Goal: Information Seeking & Learning: Learn about a topic

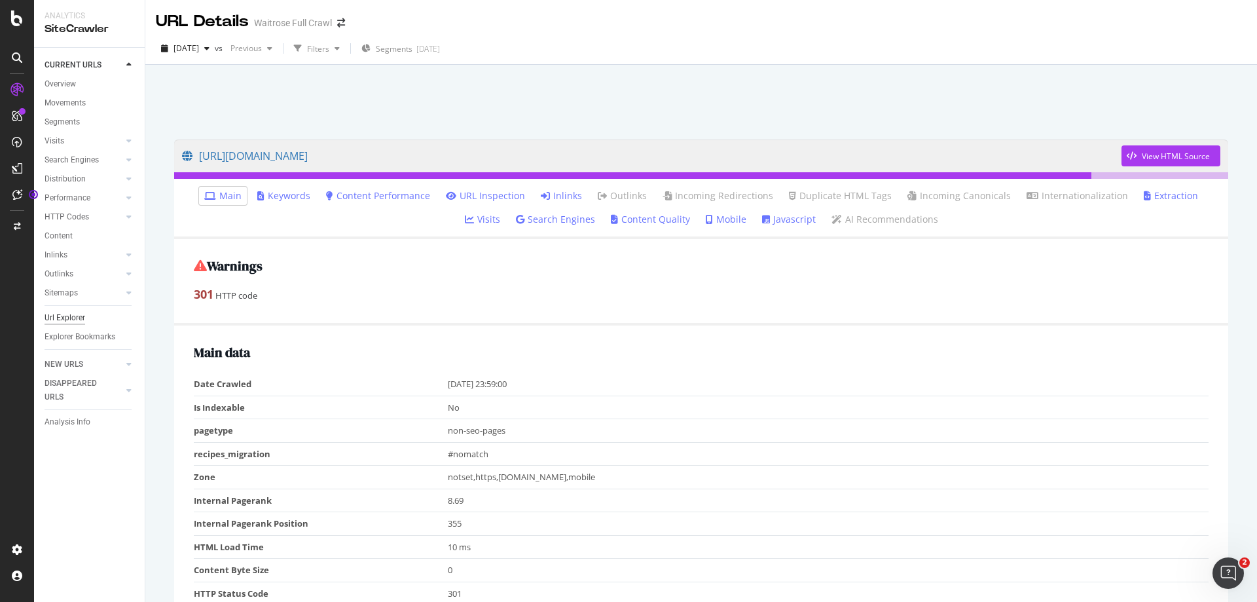
click at [65, 319] on div "Url Explorer" at bounding box center [65, 318] width 41 height 14
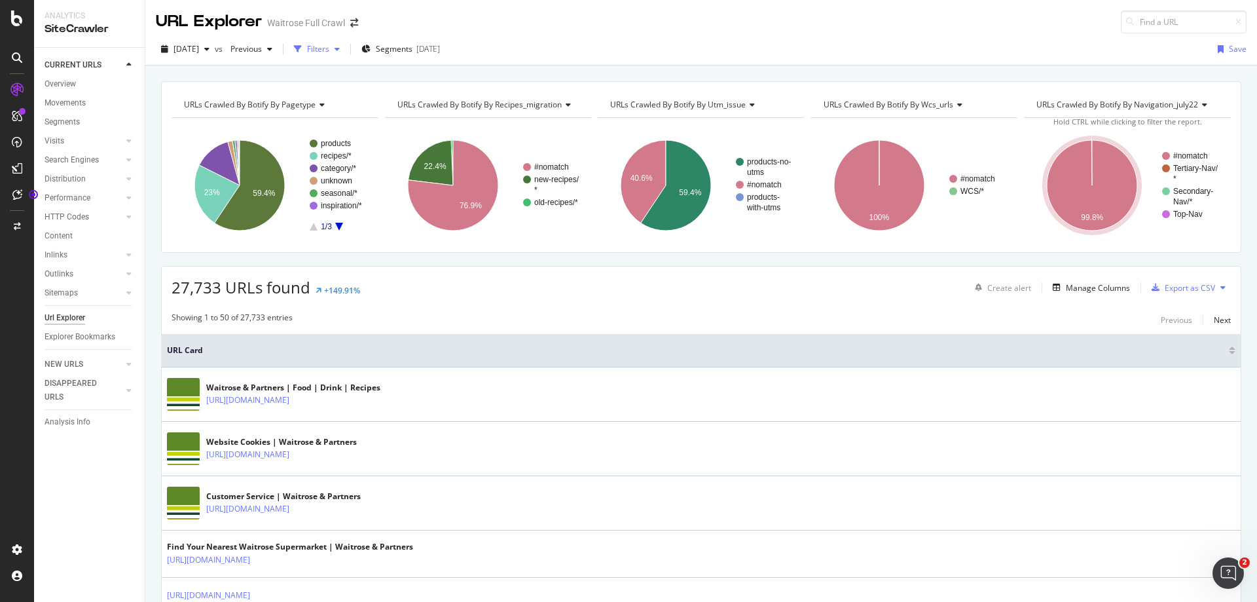
click at [307, 42] on div "button" at bounding box center [298, 49] width 18 height 18
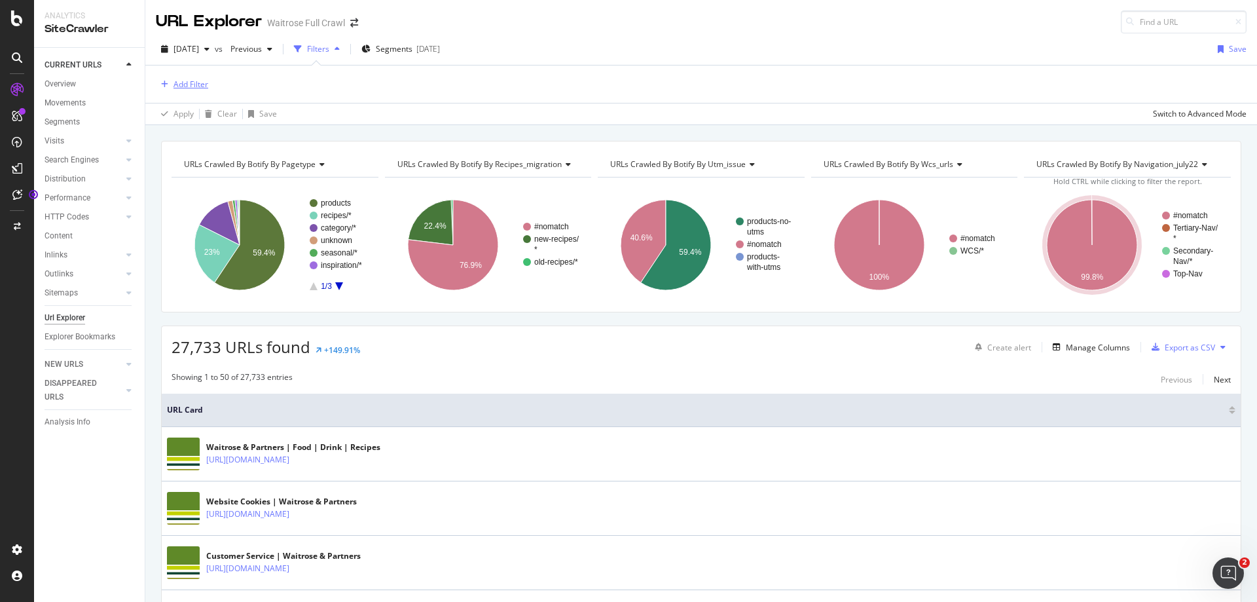
click at [199, 86] on div "Add Filter" at bounding box center [190, 84] width 35 height 11
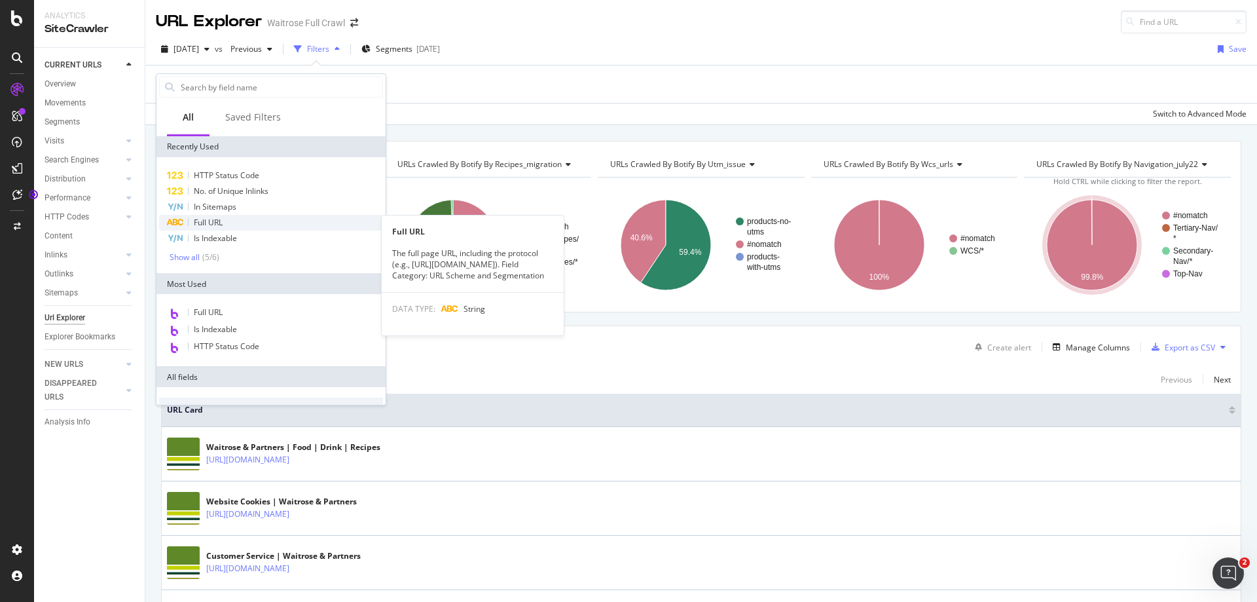
click at [239, 223] on div "Full URL" at bounding box center [271, 223] width 224 height 16
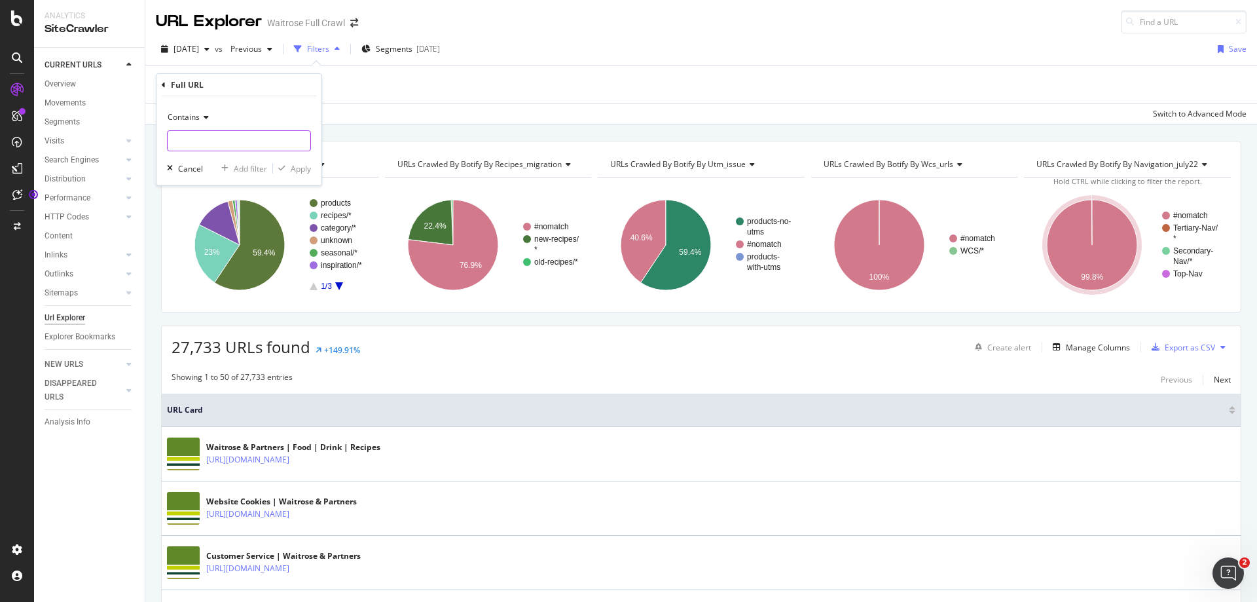
click at [236, 132] on input "text" at bounding box center [239, 140] width 143 height 21
type input "organic"
click at [288, 173] on div "Apply" at bounding box center [292, 168] width 38 height 12
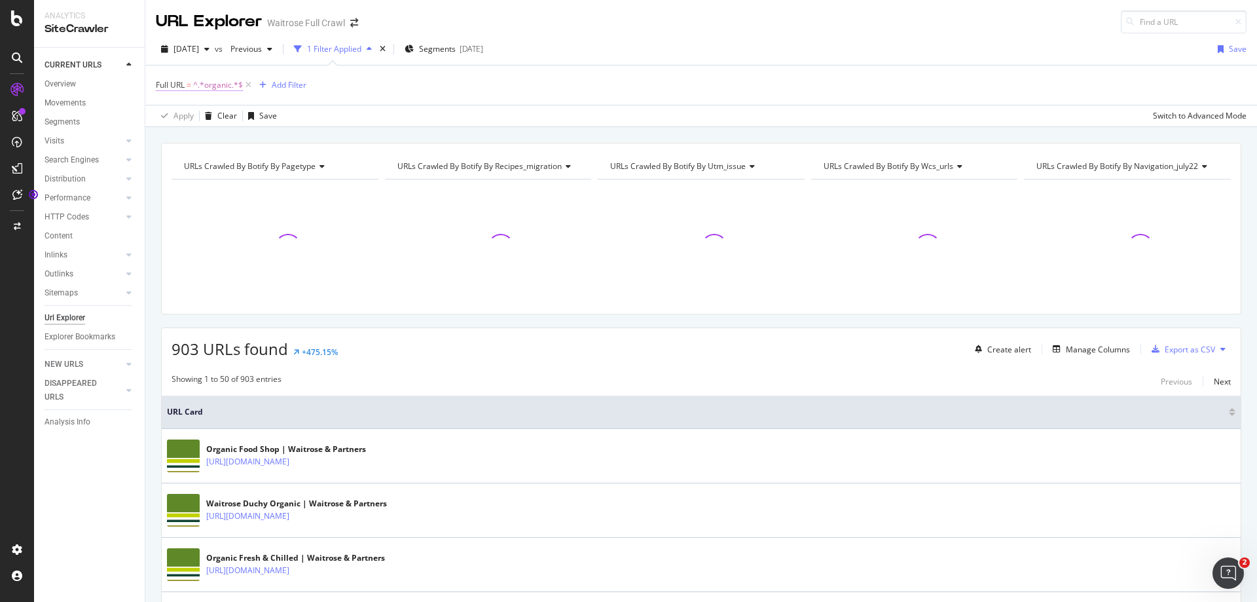
click at [220, 83] on span "^.*organic.*$" at bounding box center [218, 85] width 50 height 18
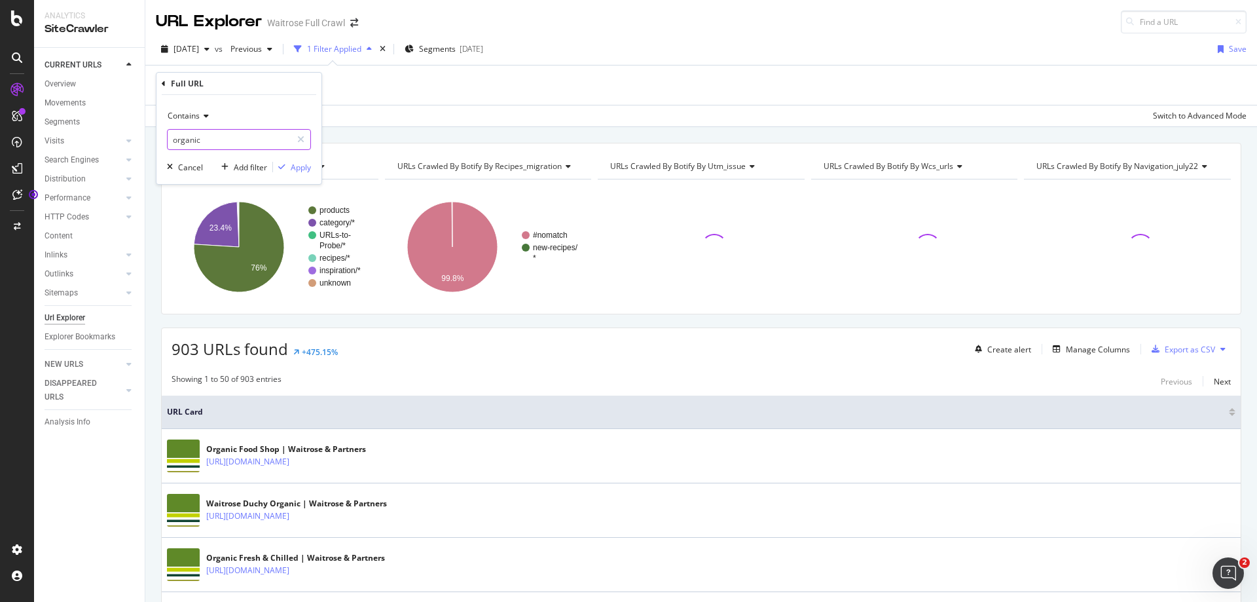
click at [170, 141] on input "organic" at bounding box center [230, 139] width 124 height 21
type input "duchy_organic"
click at [307, 165] on div "Apply" at bounding box center [301, 167] width 20 height 11
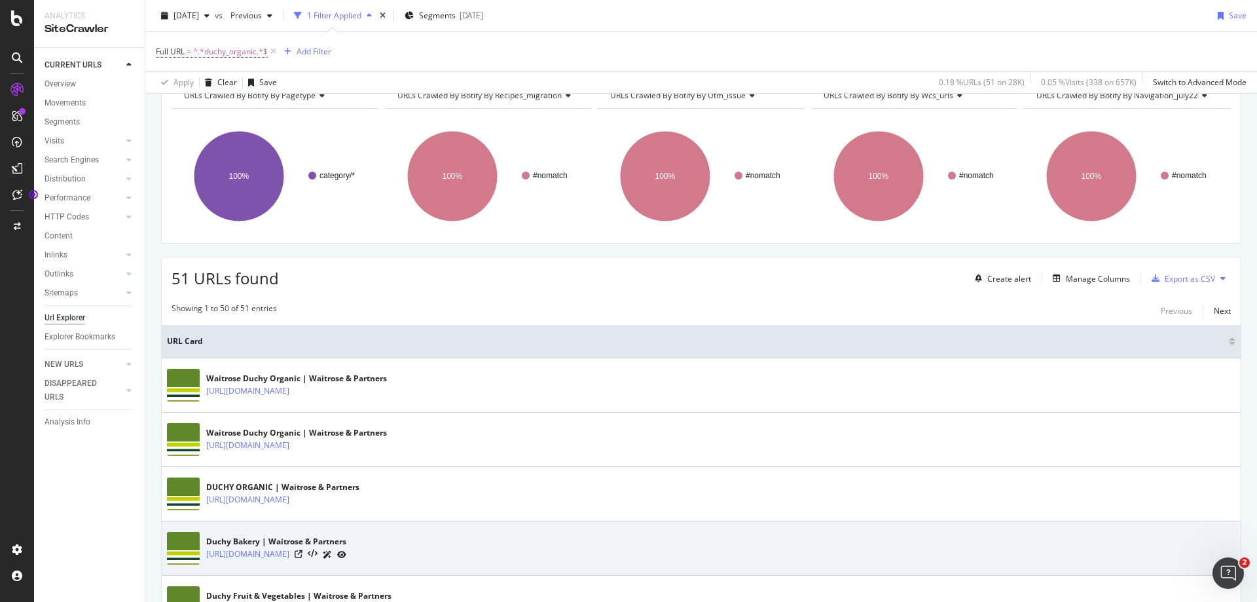
scroll to position [65, 0]
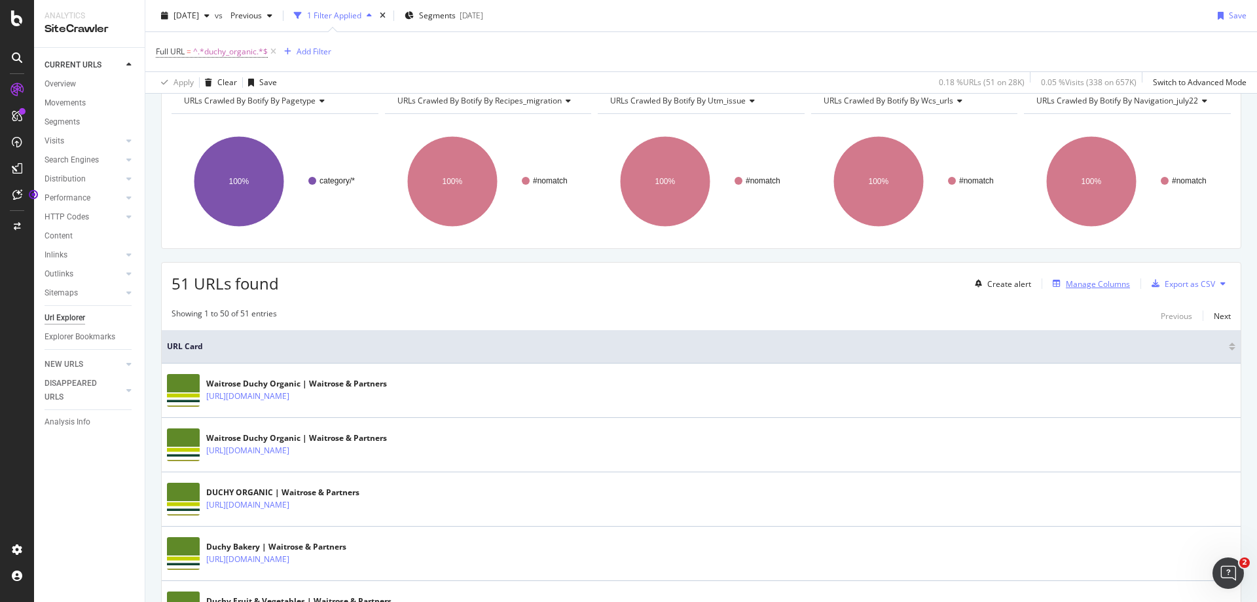
click at [1100, 285] on div "Manage Columns" at bounding box center [1098, 283] width 64 height 11
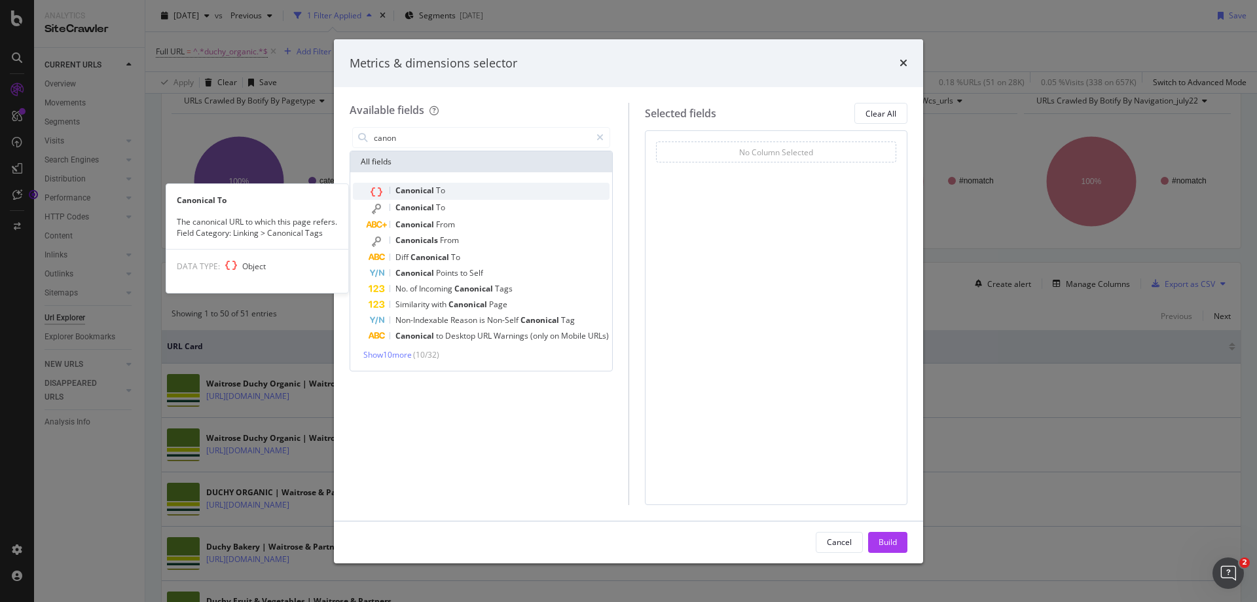
click at [424, 190] on span "Canonical" at bounding box center [415, 190] width 41 height 11
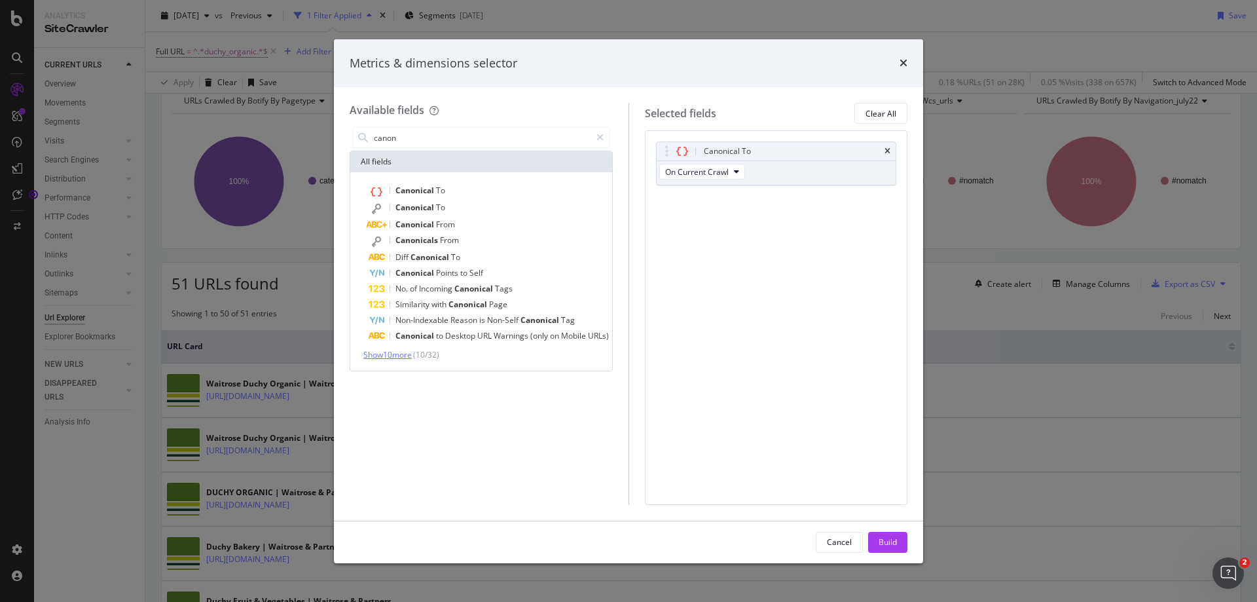
click at [380, 352] on span "Show 10 more" at bounding box center [387, 354] width 48 height 11
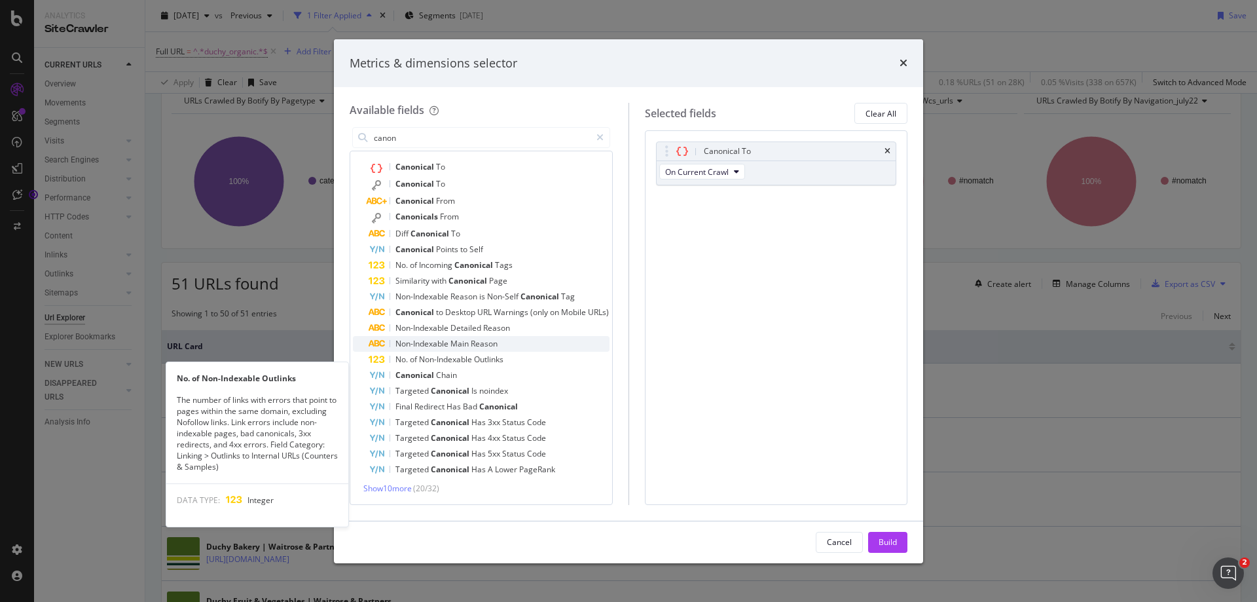
scroll to position [0, 0]
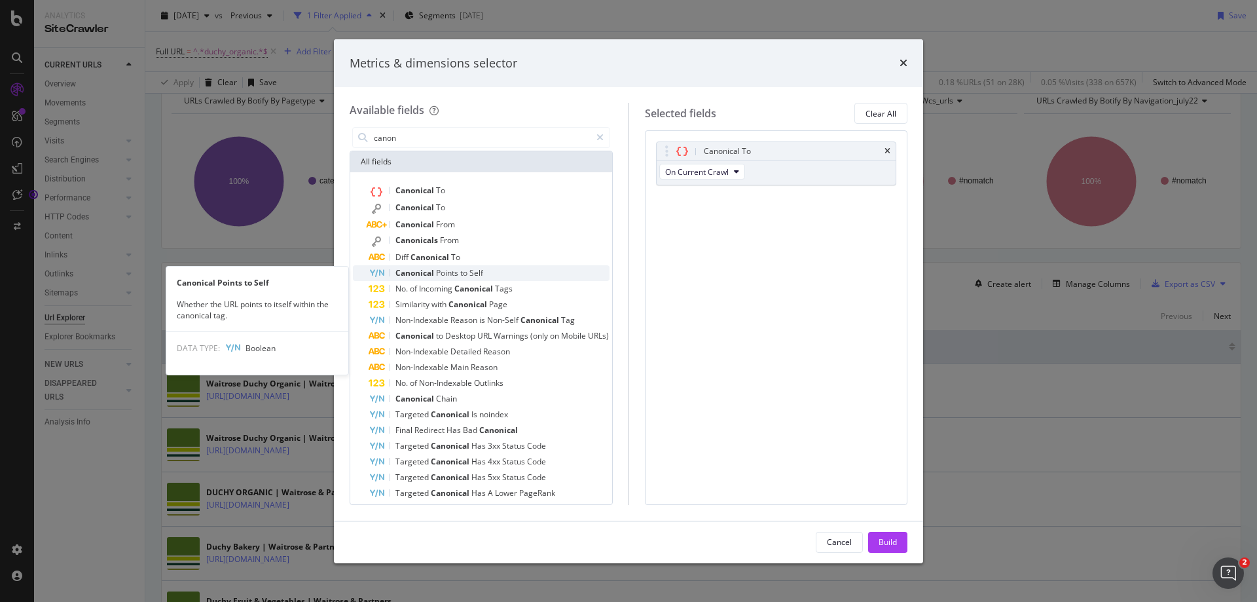
click at [500, 273] on div "Canonical Points to Self" at bounding box center [489, 273] width 241 height 16
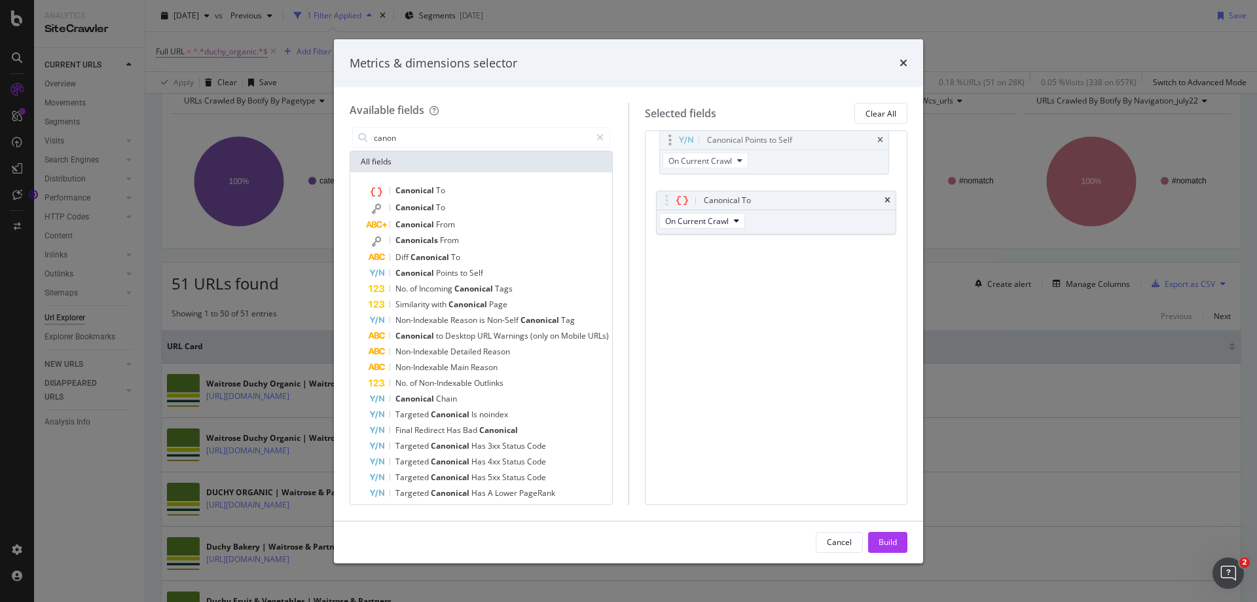
drag, startPoint x: 674, startPoint y: 201, endPoint x: 666, endPoint y: 146, distance: 55.5
click at [666, 146] on body "Analytics SiteCrawler CURRENT URLS Overview Movements Segments Visits Analysis …" at bounding box center [628, 301] width 1257 height 602
click at [427, 137] on input "canon" at bounding box center [482, 138] width 218 height 20
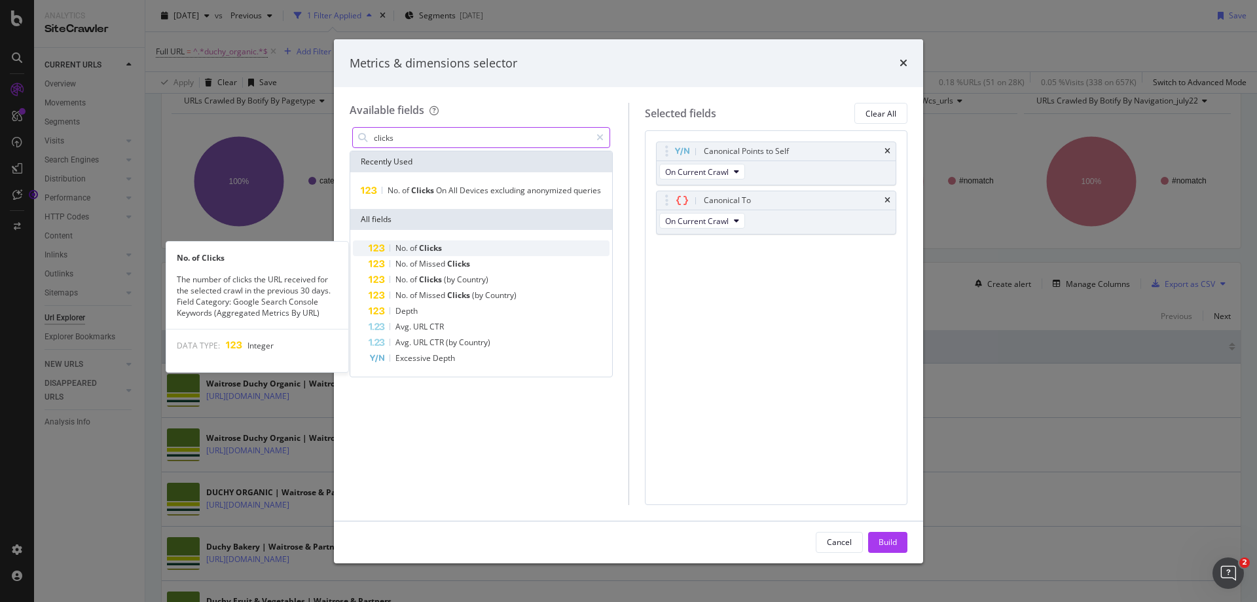
type input "clicks"
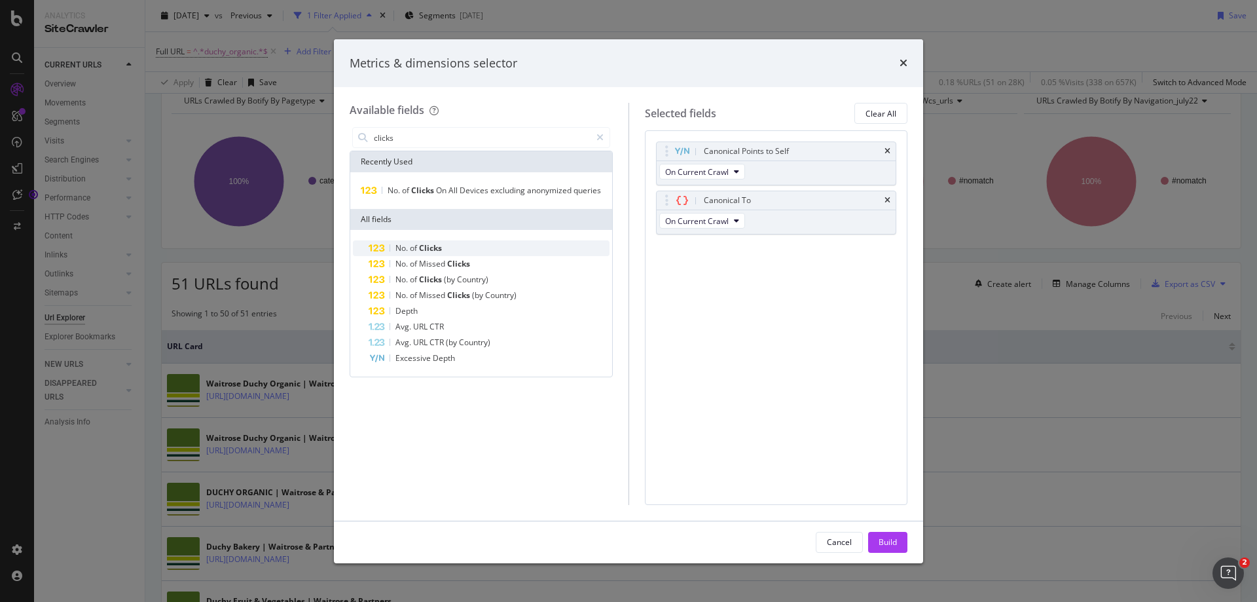
click at [436, 246] on span "Clicks" at bounding box center [430, 247] width 23 height 11
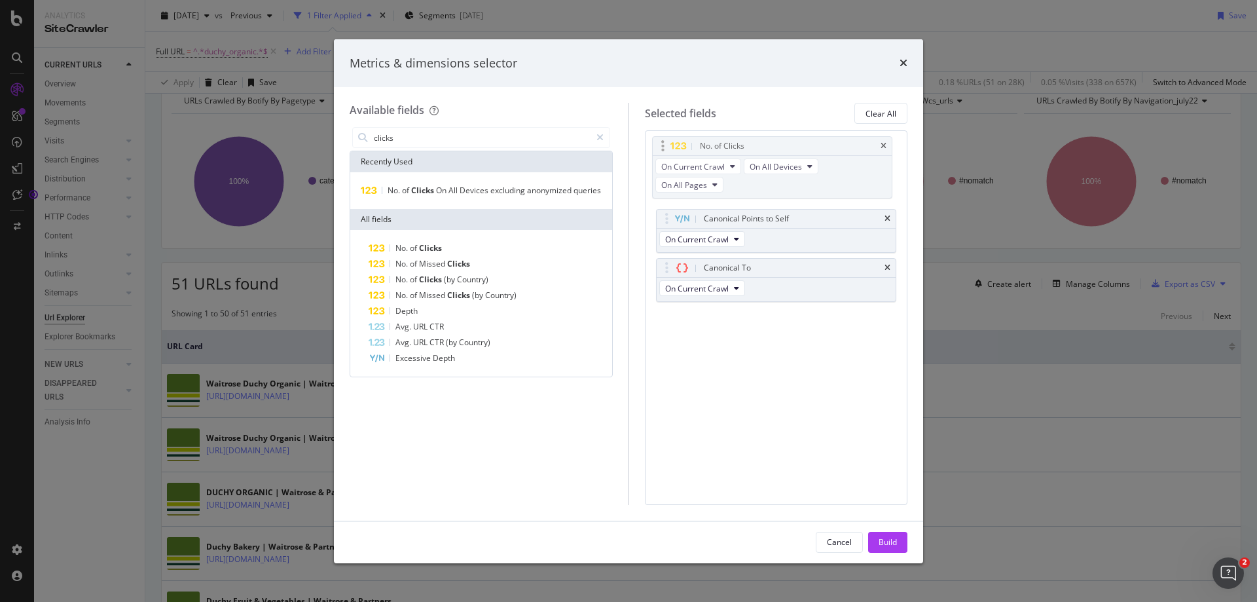
drag, startPoint x: 663, startPoint y: 250, endPoint x: 659, endPoint y: 147, distance: 103.5
click at [659, 147] on body "Analytics SiteCrawler CURRENT URLS Overview Movements Segments Visits Analysis …" at bounding box center [628, 301] width 1257 height 602
click at [882, 541] on div "Build" at bounding box center [888, 541] width 18 height 11
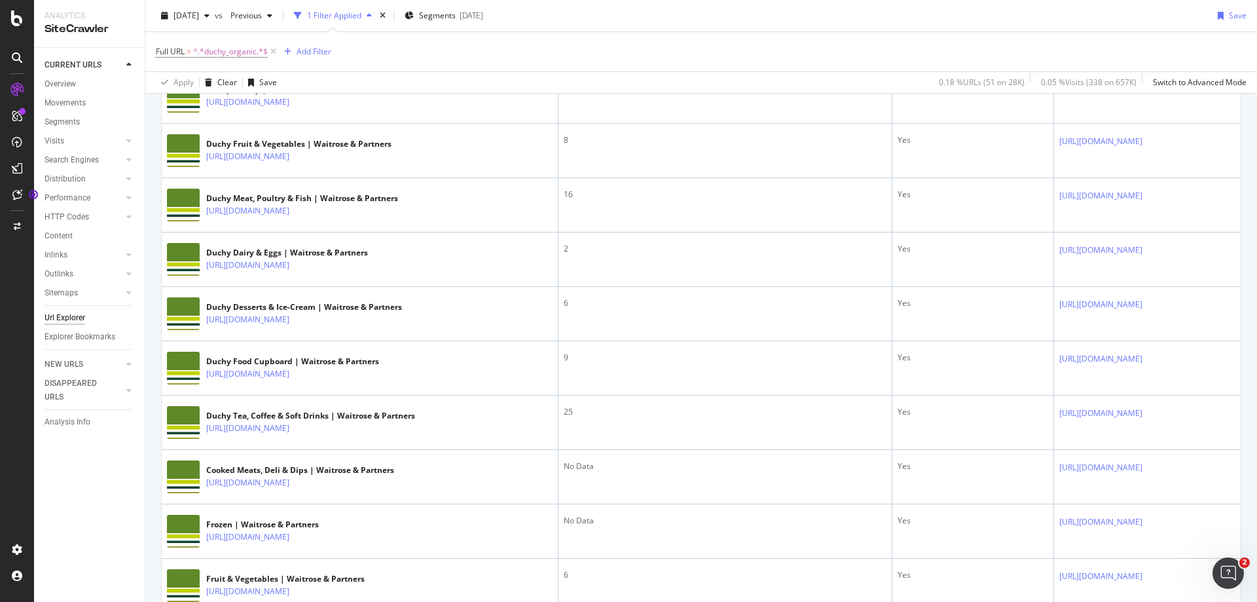
scroll to position [131, 0]
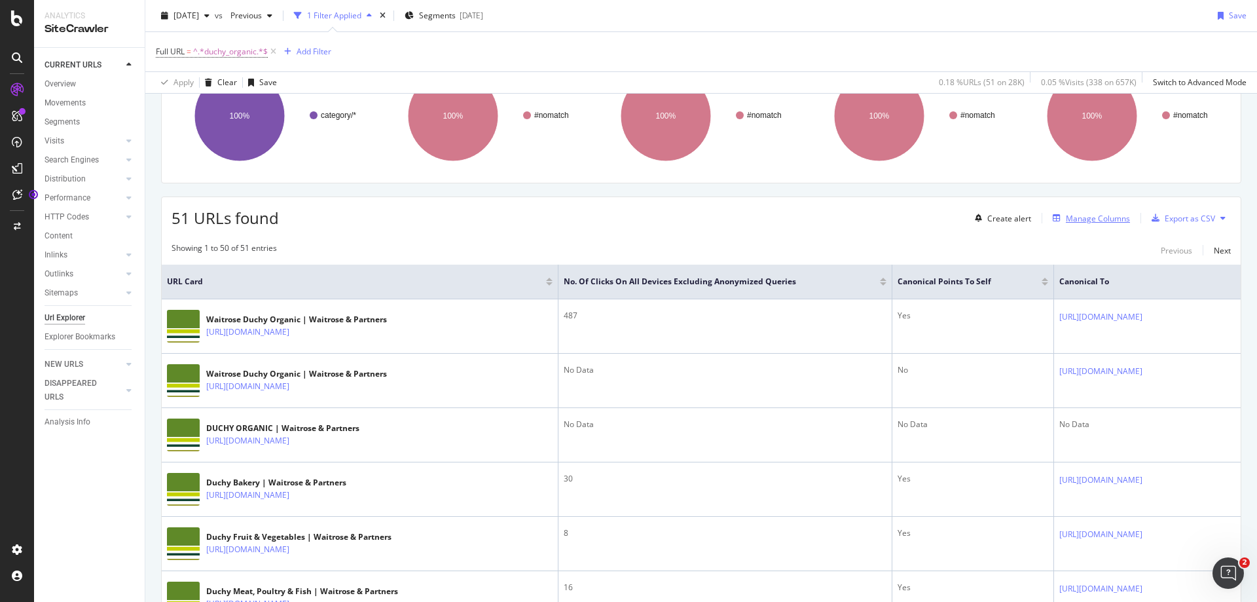
click at [1085, 216] on div "Manage Columns" at bounding box center [1098, 218] width 64 height 11
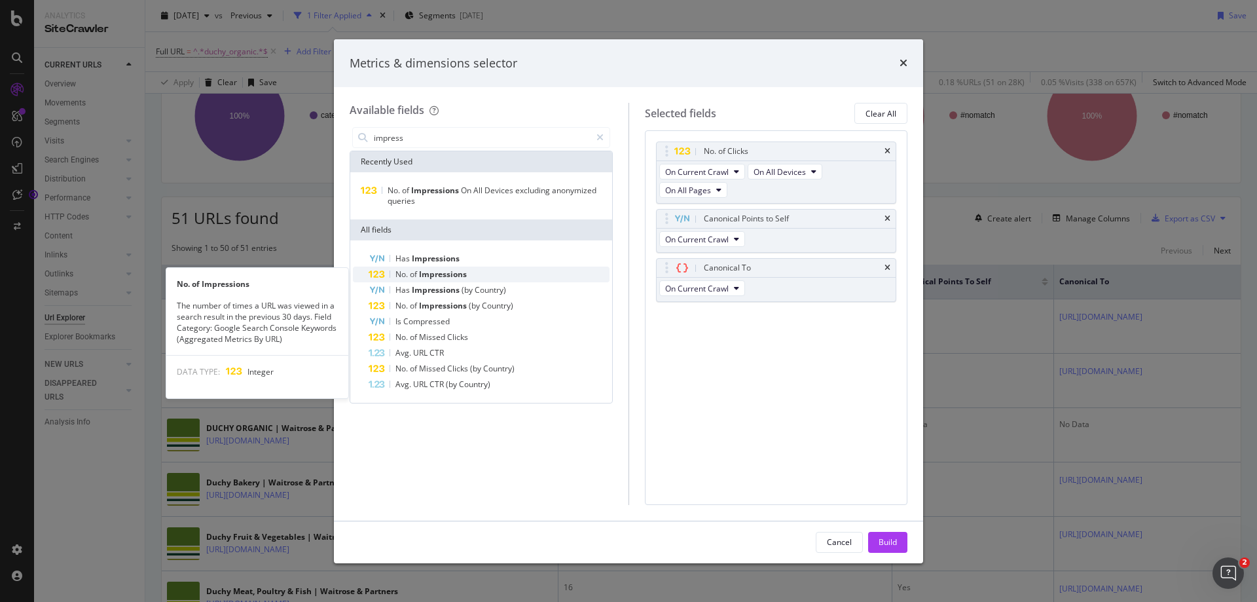
type input "impress"
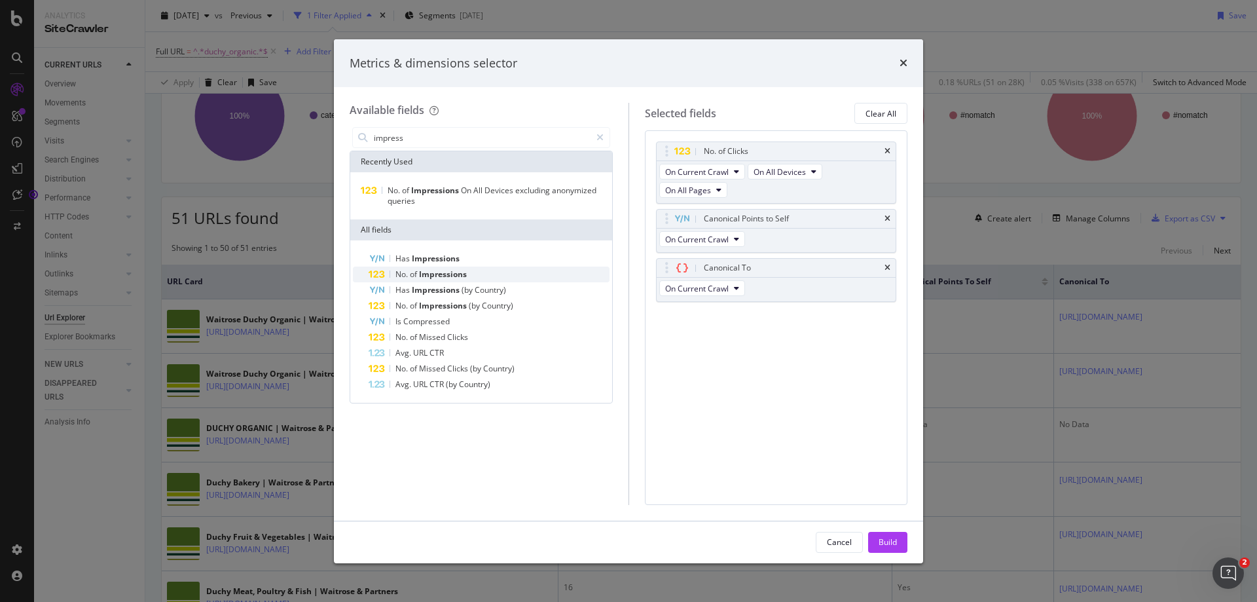
click at [453, 276] on span "Impressions" at bounding box center [443, 273] width 48 height 11
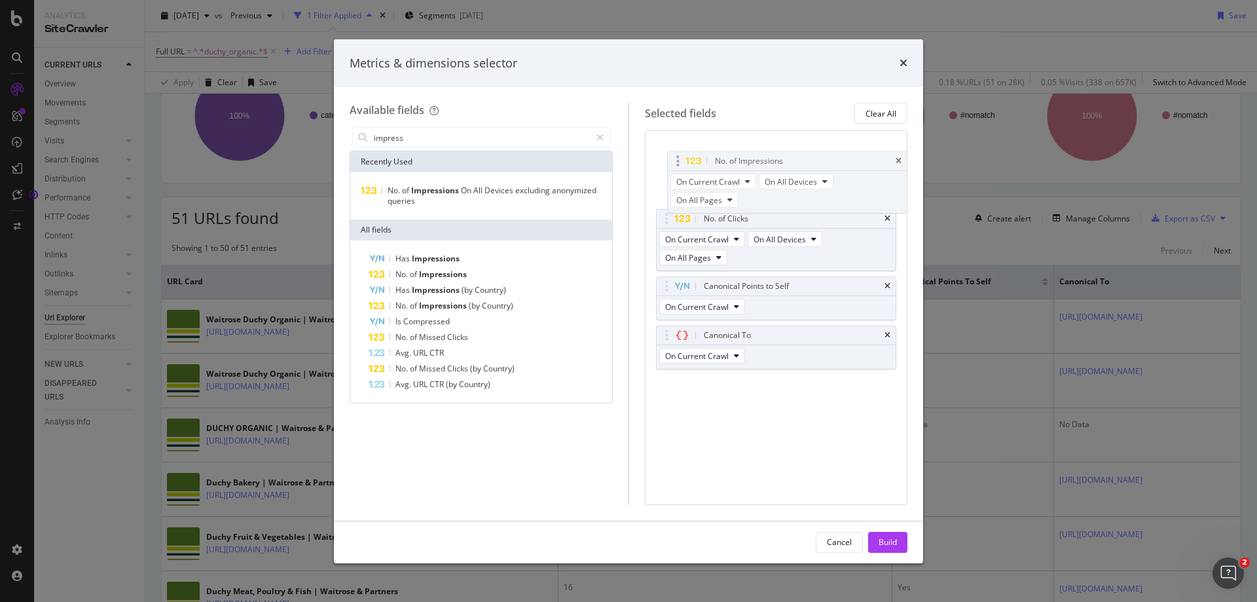
drag, startPoint x: 663, startPoint y: 318, endPoint x: 669, endPoint y: 151, distance: 167.1
click at [666, 151] on body "Analytics SiteCrawler CURRENT URLS Overview Movements Segments Visits Analysis …" at bounding box center [628, 301] width 1257 height 602
click at [886, 545] on div "Build" at bounding box center [888, 541] width 18 height 11
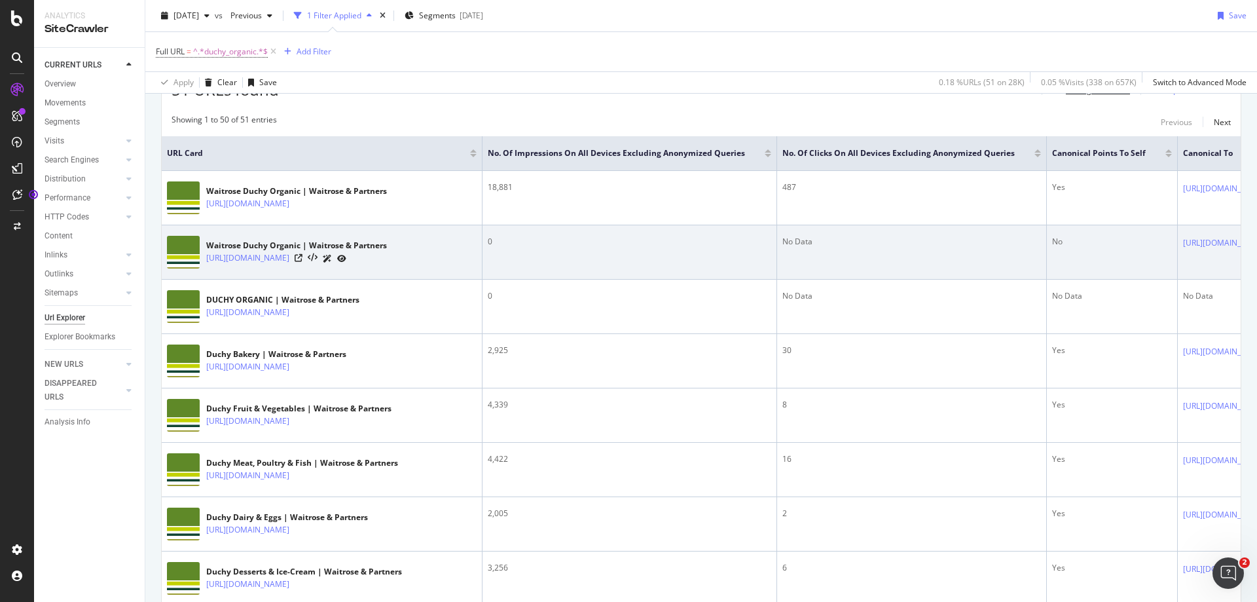
scroll to position [131, 0]
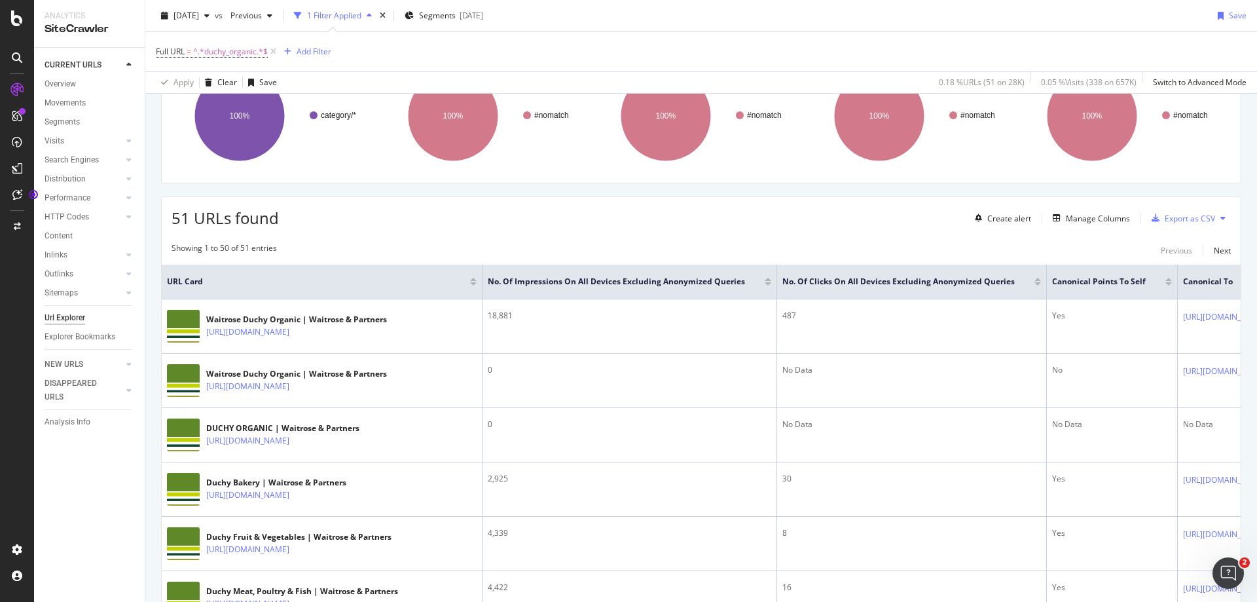
click at [771, 284] on div at bounding box center [768, 283] width 7 height 3
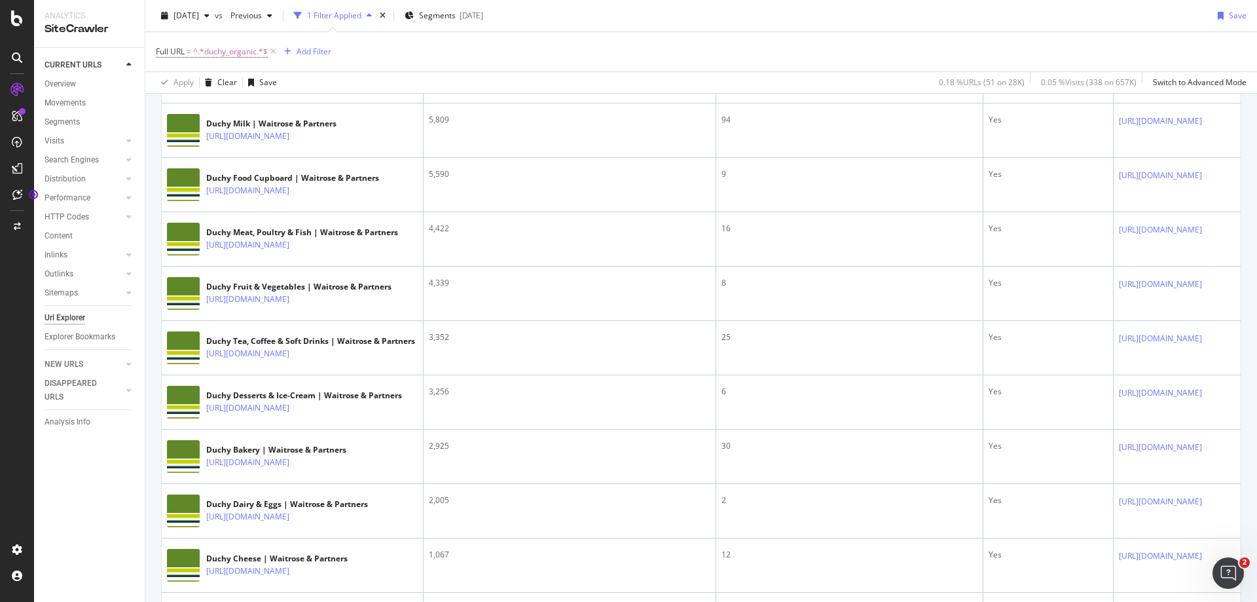
scroll to position [393, 0]
